Goal: Navigation & Orientation: Find specific page/section

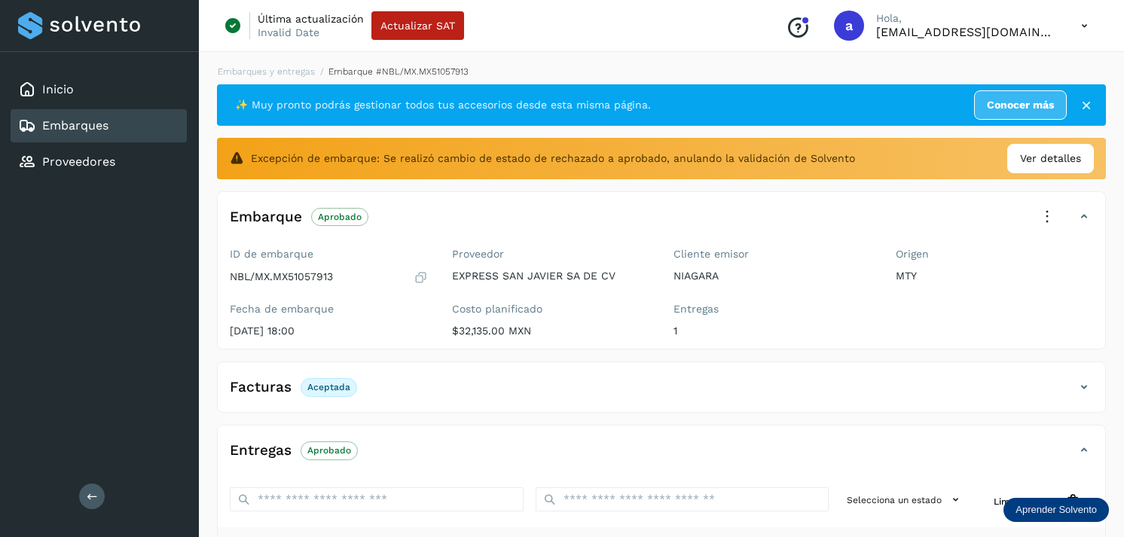
scroll to position [235, 0]
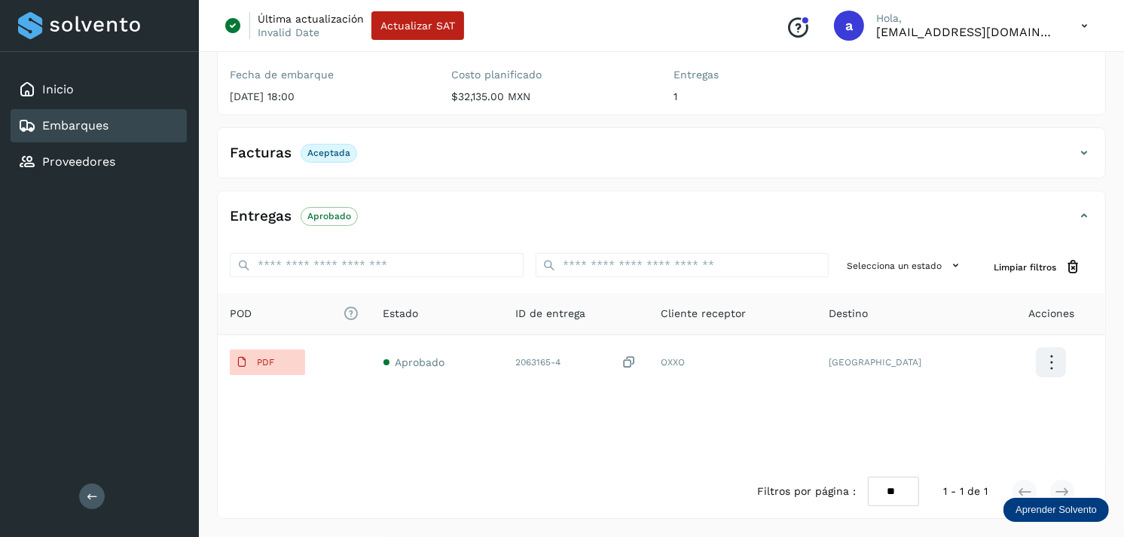
click at [129, 91] on div "Inicio" at bounding box center [99, 89] width 176 height 33
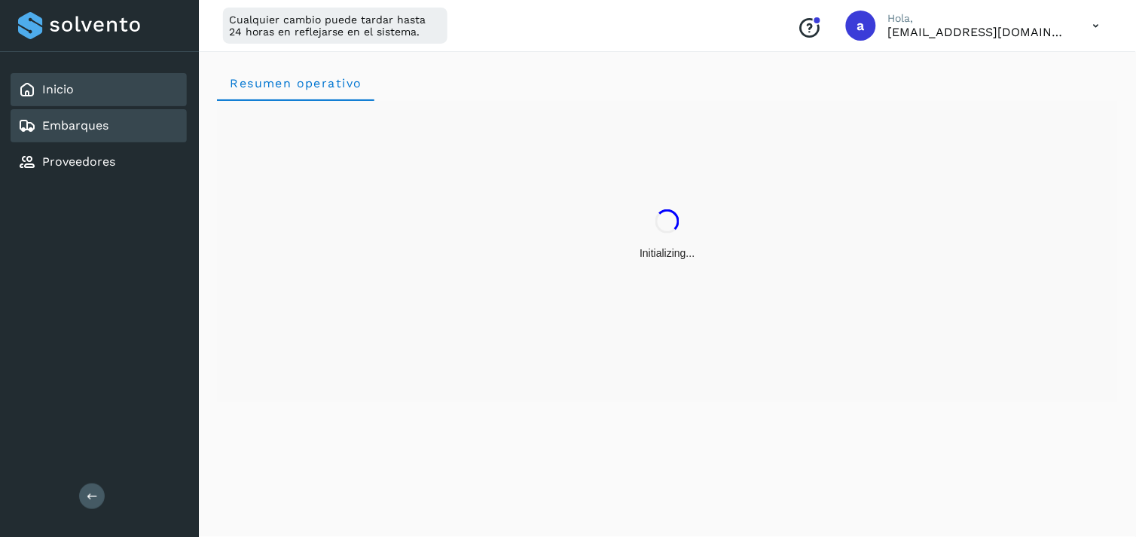
click at [103, 118] on link "Embarques" at bounding box center [75, 125] width 66 height 14
